Goal: Information Seeking & Learning: Learn about a topic

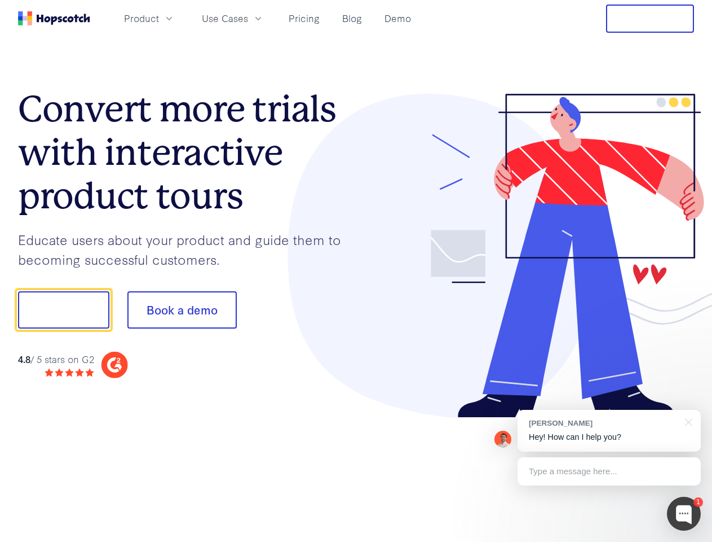
click at [357, 271] on div at bounding box center [526, 256] width 338 height 324
click at [159, 18] on span "Product" at bounding box center [141, 18] width 35 height 14
click at [248, 18] on span "Use Cases" at bounding box center [225, 18] width 46 height 14
click at [650, 19] on button "Free Trial" at bounding box center [650, 19] width 88 height 28
click at [63, 310] on button "Show me!" at bounding box center [63, 309] width 91 height 37
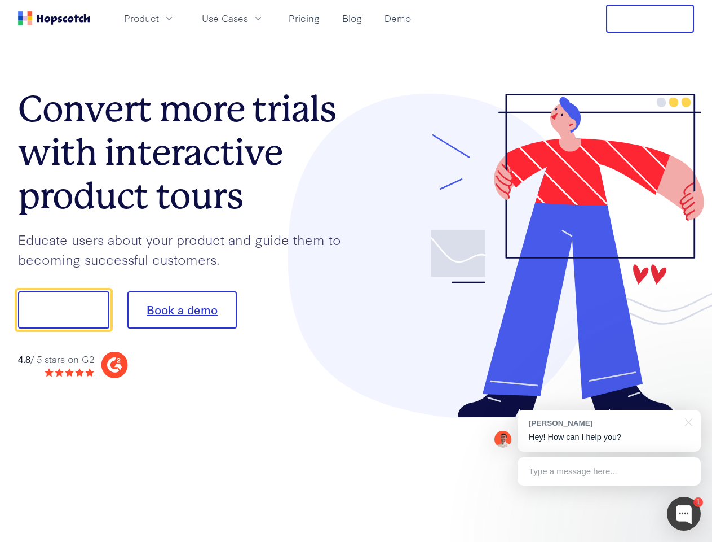
click at [182, 310] on button "Book a demo" at bounding box center [181, 309] width 109 height 37
click at [684, 513] on div at bounding box center [684, 513] width 34 height 34
click at [609, 430] on div "[PERSON_NAME] Hey! How can I help you?" at bounding box center [609, 431] width 183 height 42
click at [687, 541] on div "1 [PERSON_NAME] Hey! How can I help you? Type a message here... Free live chat …" at bounding box center [356, 542] width 712 height 0
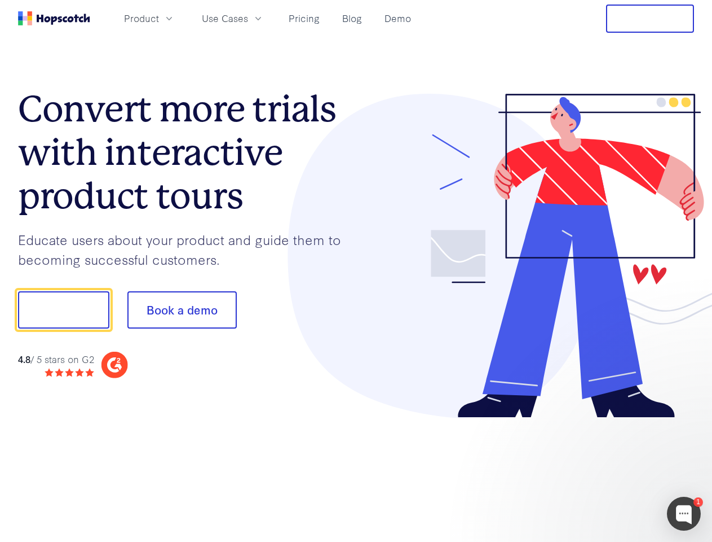
click at [609, 471] on div at bounding box center [596, 308] width 212 height 376
